Goal: Task Accomplishment & Management: Use online tool/utility

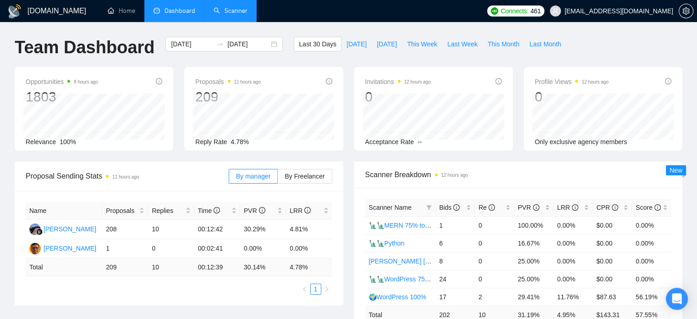
click at [240, 13] on link "Scanner" at bounding box center [231, 11] width 34 height 8
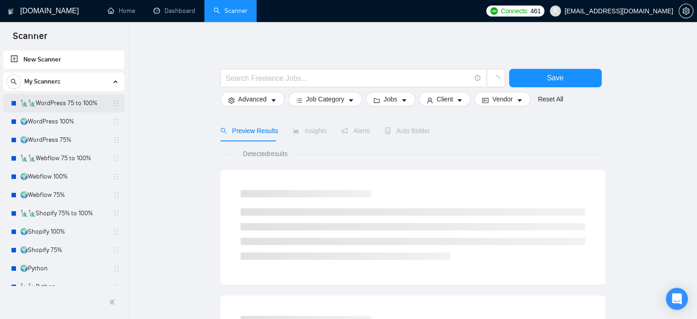
click at [66, 102] on link "🗽🗽WordPress 75 to 100%" at bounding box center [63, 103] width 87 height 18
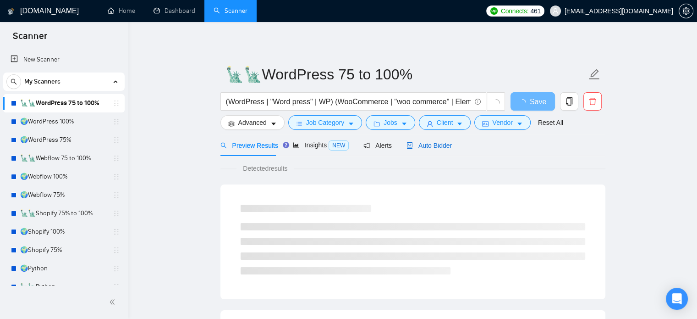
click at [421, 144] on span "Auto Bidder" at bounding box center [429, 145] width 45 height 7
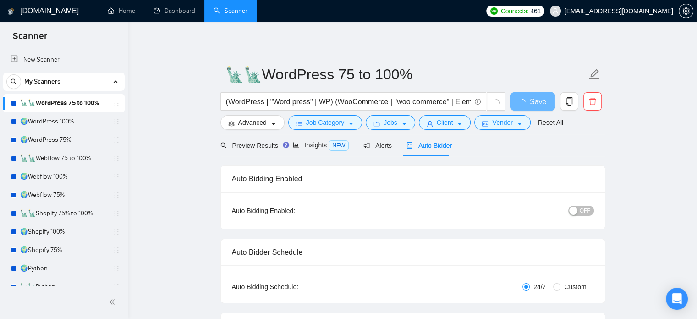
radio input "false"
radio input "true"
checkbox input "true"
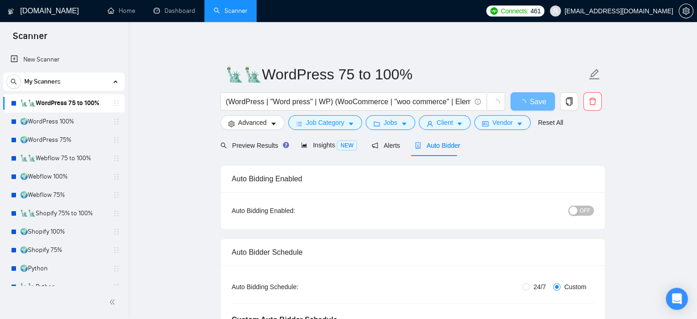
click at [585, 213] on span "OFF" at bounding box center [585, 210] width 11 height 10
click at [525, 100] on span "Save" at bounding box center [532, 101] width 17 height 11
checkbox input "true"
click at [72, 124] on link "🌍WordPress 100%" at bounding box center [63, 121] width 87 height 18
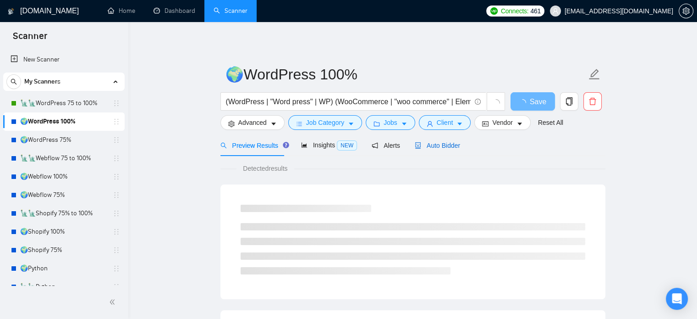
click at [422, 144] on span "Auto Bidder" at bounding box center [437, 145] width 45 height 7
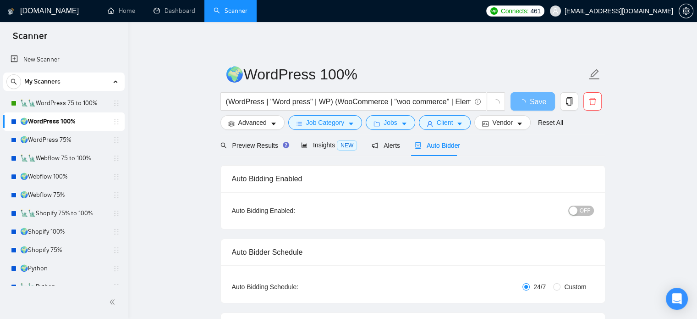
radio input "false"
radio input "true"
checkbox input "true"
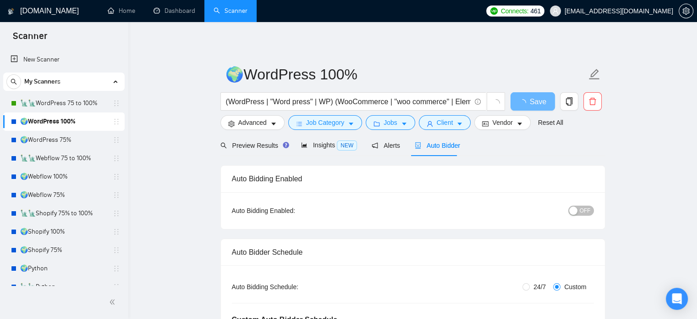
click at [584, 212] on span "OFF" at bounding box center [585, 210] width 11 height 10
click at [524, 102] on button "Save" at bounding box center [533, 101] width 44 height 18
click at [77, 163] on link "🗽🗽Webflow 75 to 100%" at bounding box center [63, 158] width 87 height 18
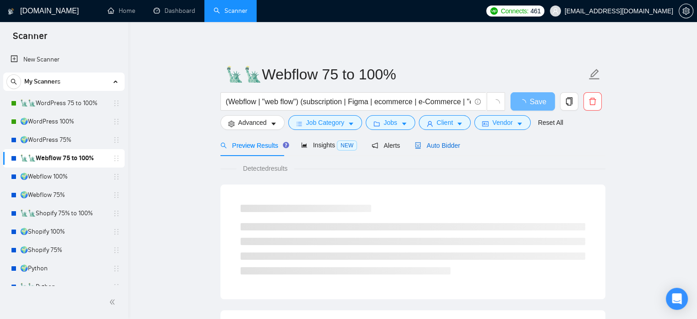
click at [447, 146] on span "Auto Bidder" at bounding box center [437, 145] width 45 height 7
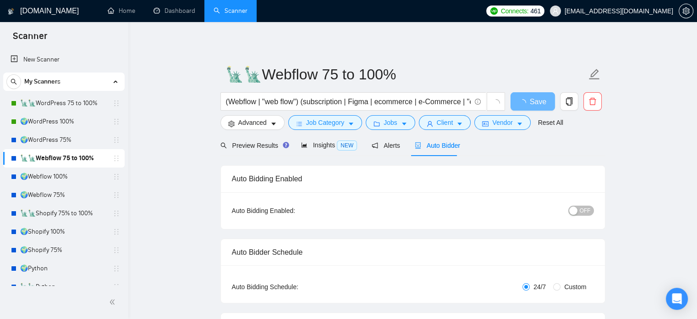
radio input "false"
radio input "true"
checkbox input "true"
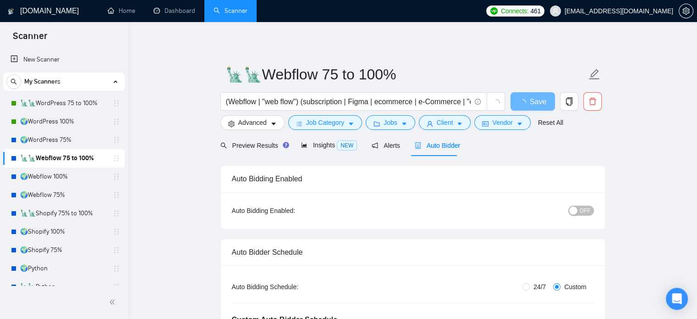
click at [585, 210] on span "OFF" at bounding box center [585, 210] width 11 height 10
click at [532, 100] on span "Save" at bounding box center [532, 101] width 17 height 11
checkbox input "true"
drag, startPoint x: 62, startPoint y: 178, endPoint x: 76, endPoint y: 178, distance: 13.8
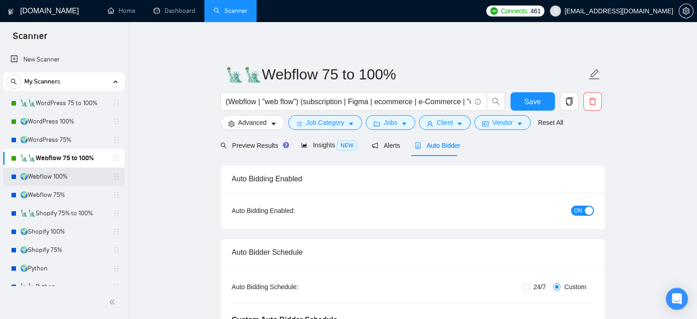
click at [62, 178] on link "🌍Webflow 100%" at bounding box center [63, 176] width 87 height 18
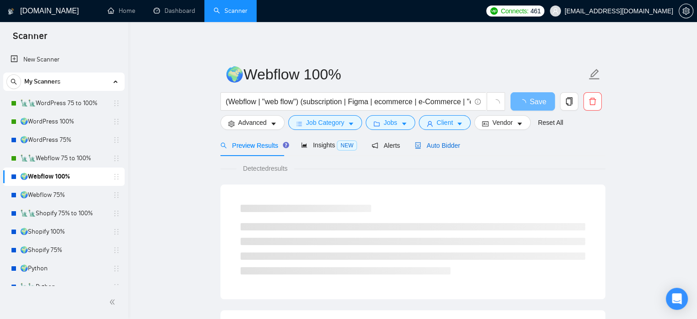
drag, startPoint x: 436, startPoint y: 146, endPoint x: 617, endPoint y: 204, distance: 190.2
click at [436, 146] on span "Auto Bidder" at bounding box center [437, 145] width 45 height 7
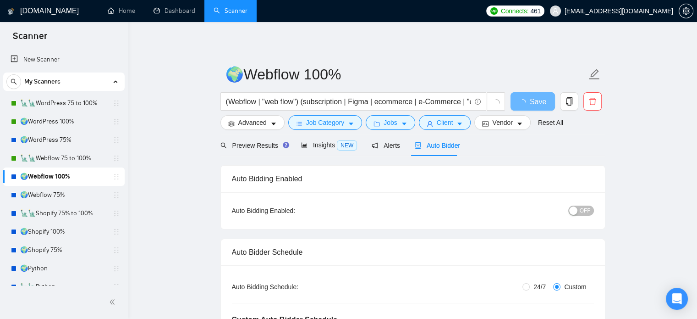
click at [585, 209] on span "OFF" at bounding box center [585, 210] width 11 height 10
click at [527, 100] on span "Save" at bounding box center [532, 101] width 17 height 11
click at [82, 214] on link "🗽🗽Shopify 75% to 100%" at bounding box center [63, 213] width 87 height 18
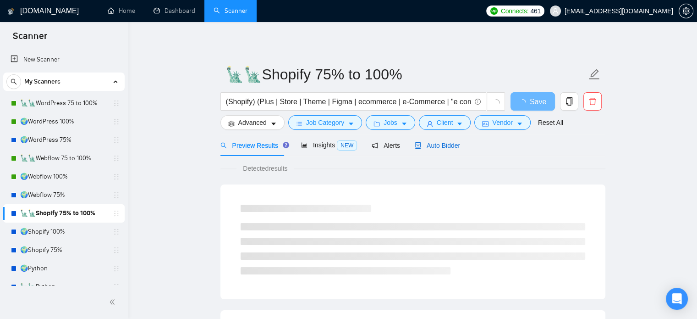
click at [440, 150] on div "Auto Bidder" at bounding box center [437, 145] width 45 height 10
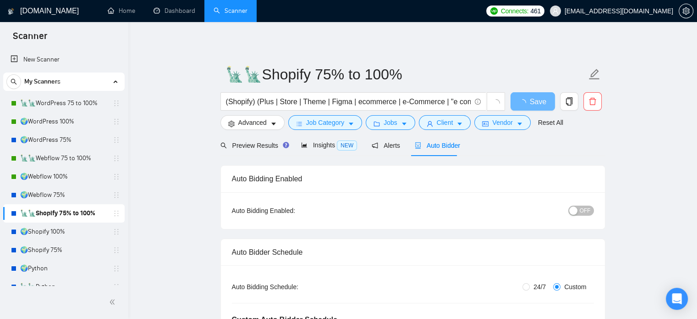
click at [587, 213] on span "OFF" at bounding box center [585, 210] width 11 height 10
click at [535, 102] on span "Save" at bounding box center [532, 101] width 17 height 11
checkbox input "true"
click at [61, 235] on link "🌍Shopify 100%" at bounding box center [63, 231] width 87 height 18
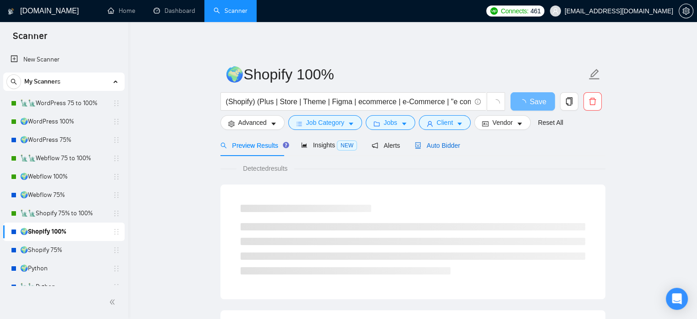
click at [447, 150] on div "Auto Bidder" at bounding box center [437, 145] width 45 height 10
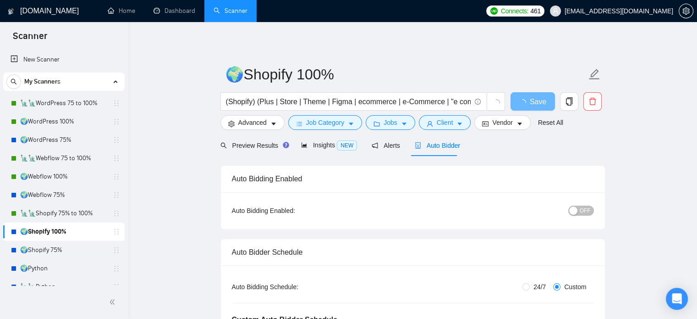
click at [585, 211] on span "OFF" at bounding box center [585, 210] width 11 height 10
click at [518, 102] on button "Save" at bounding box center [533, 101] width 44 height 18
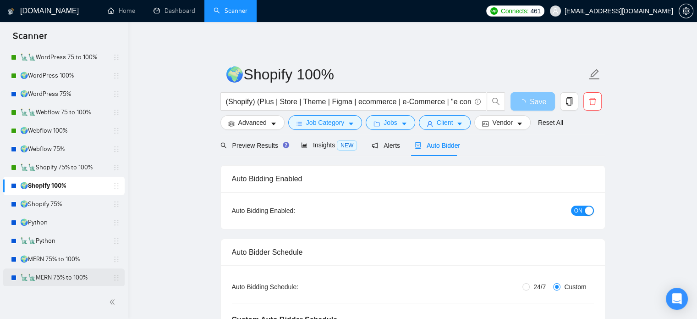
scroll to position [92, 0]
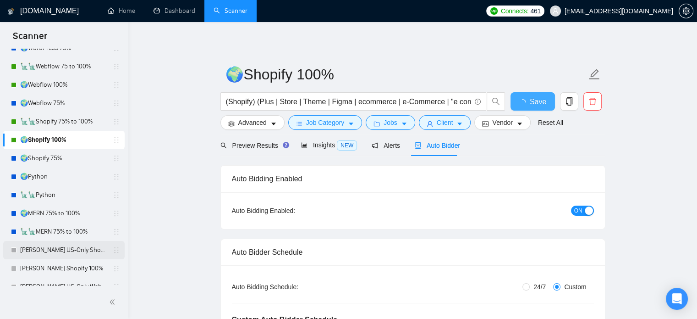
checkbox input "true"
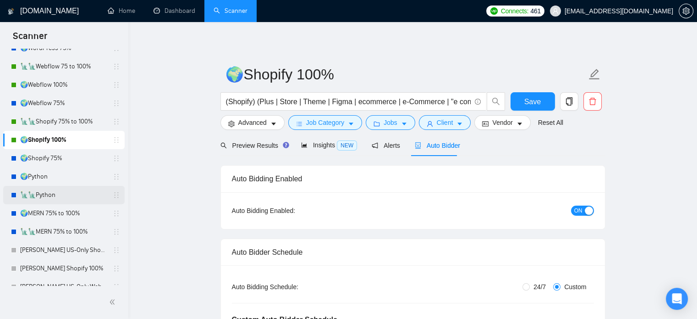
click at [64, 201] on link "🗽🗽Python" at bounding box center [63, 195] width 87 height 18
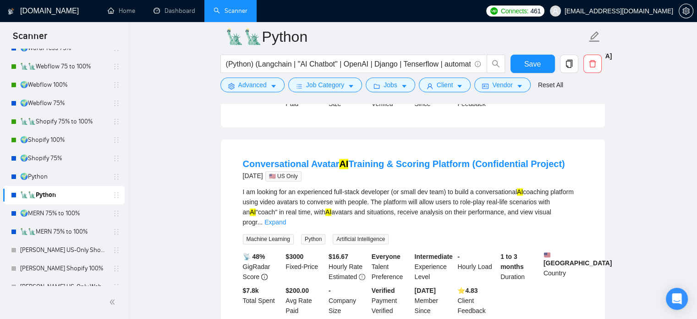
scroll to position [1421, 0]
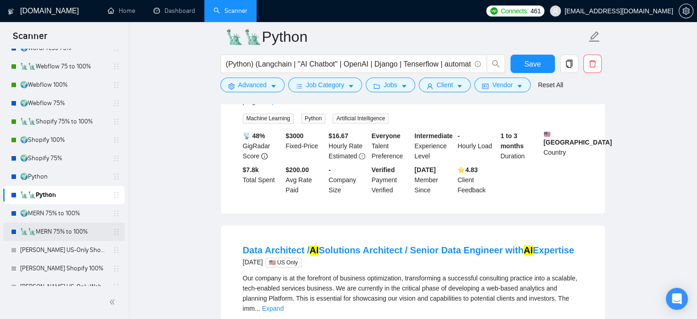
drag, startPoint x: 73, startPoint y: 232, endPoint x: 121, endPoint y: 237, distance: 47.4
click at [73, 232] on link "🗽🗽MERN 75% to 100%" at bounding box center [63, 231] width 87 height 18
